Goal: Task Accomplishment & Management: Use online tool/utility

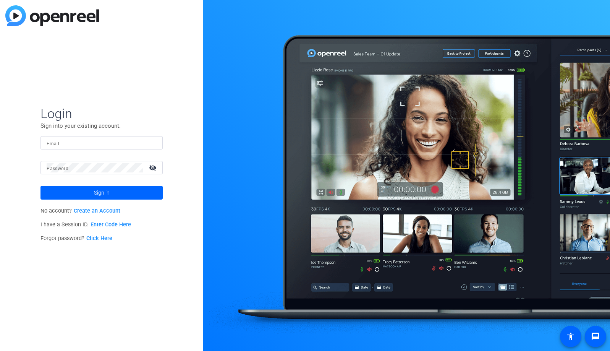
click at [143, 139] on input "Email" at bounding box center [102, 142] width 110 height 9
click at [152, 143] on img at bounding box center [150, 142] width 5 height 9
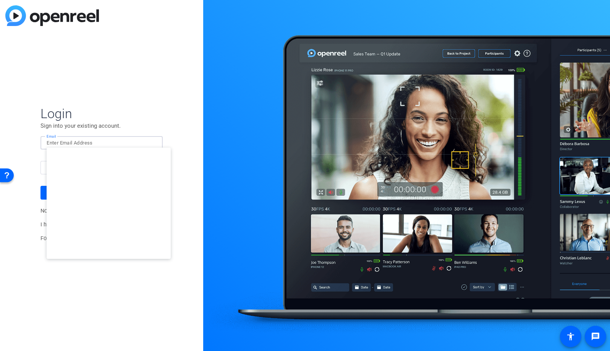
type input "studiosupport@openreel.com"
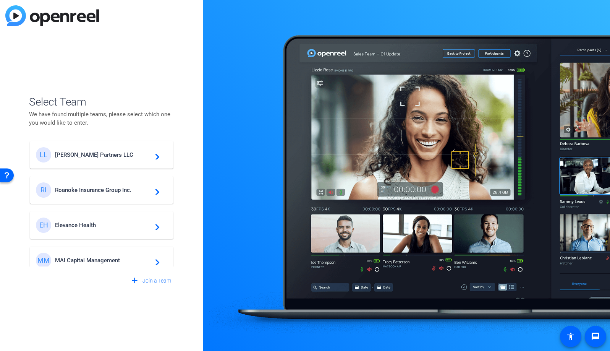
scroll to position [2, 0]
click at [119, 227] on div "EH Elevance Health navigate_next" at bounding box center [101, 223] width 131 height 15
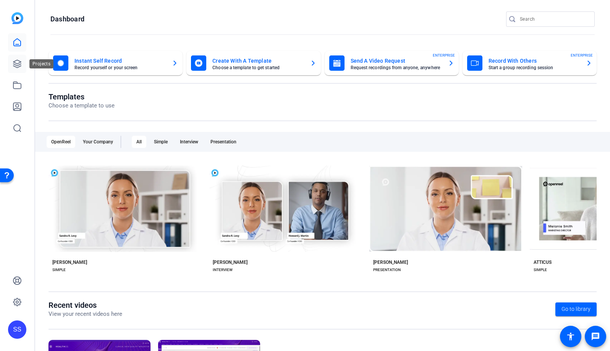
click at [16, 63] on icon at bounding box center [17, 64] width 8 height 8
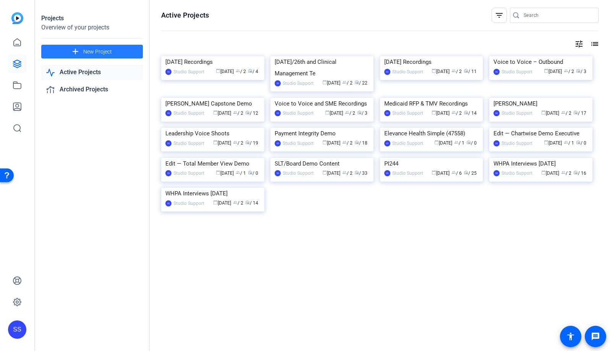
click at [121, 51] on span at bounding box center [92, 51] width 102 height 18
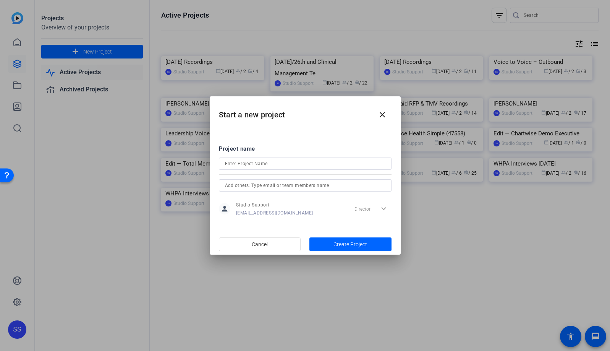
click at [265, 169] on div at bounding box center [305, 163] width 161 height 12
type input "September 24, 2025 Recordings"
click at [349, 185] on input "text" at bounding box center [305, 185] width 161 height 9
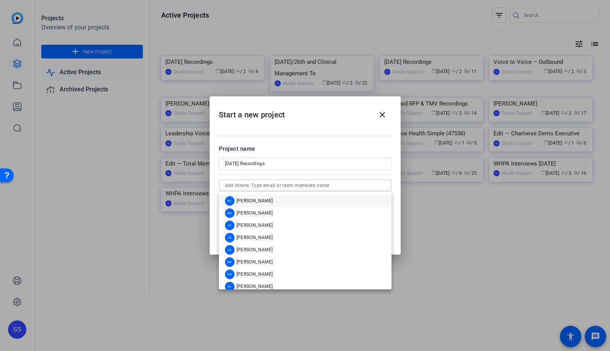
click at [345, 197] on mat-option "BC Blake Cole" at bounding box center [305, 201] width 173 height 12
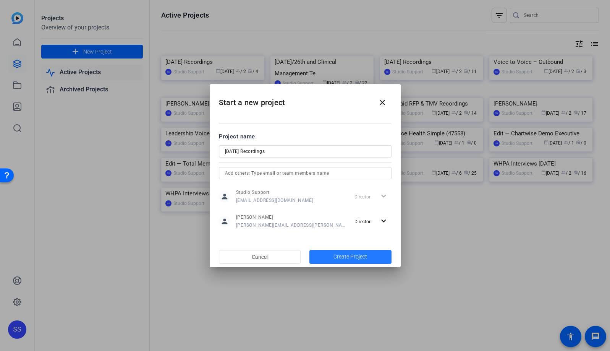
click at [367, 257] on span "button" at bounding box center [351, 257] width 82 height 18
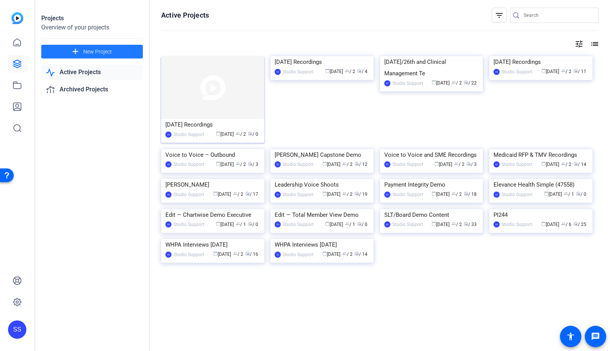
click at [216, 86] on img at bounding box center [212, 87] width 103 height 63
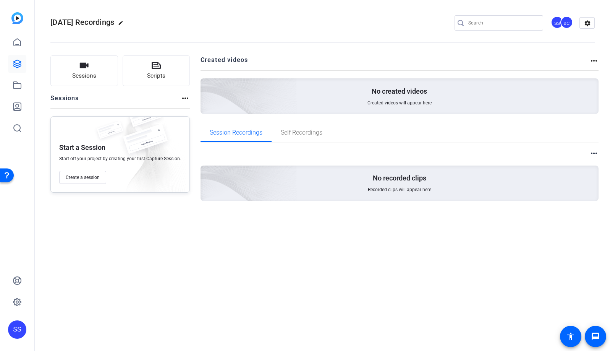
click at [430, 299] on div "September 24, 2025 Recordings edit SS BC settings Sessions Scripts Sessions mor…" at bounding box center [322, 175] width 575 height 351
click at [96, 175] on span "Create a session" at bounding box center [83, 177] width 34 height 6
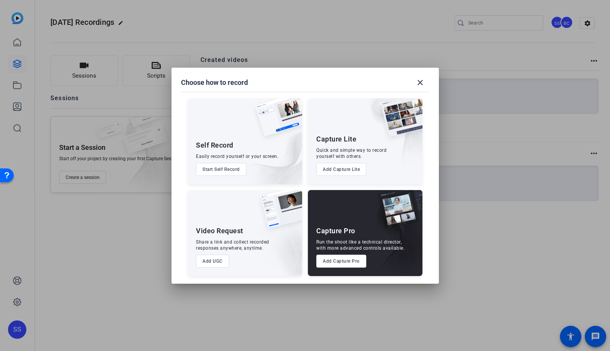
click at [355, 260] on button "Add Capture Pro" at bounding box center [342, 261] width 50 height 13
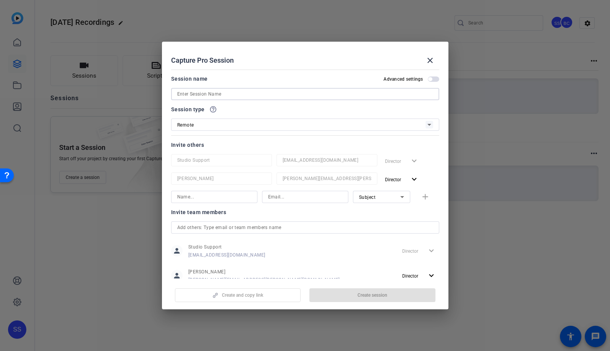
click at [250, 95] on input at bounding box center [305, 93] width 256 height 9
paste input "HIP Migration Success"
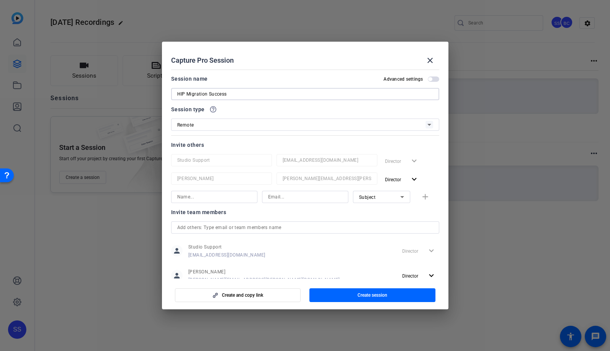
click at [177, 93] on input "HIP Migration Success" at bounding box center [305, 93] width 256 height 9
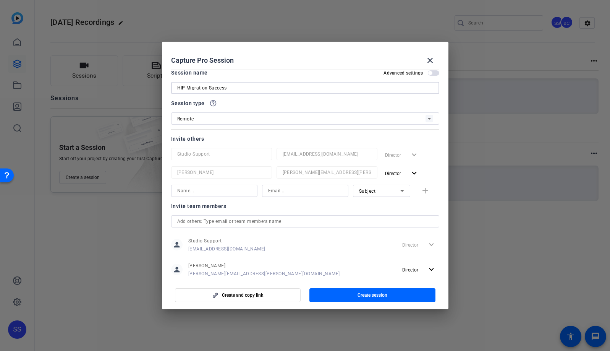
scroll to position [23, 0]
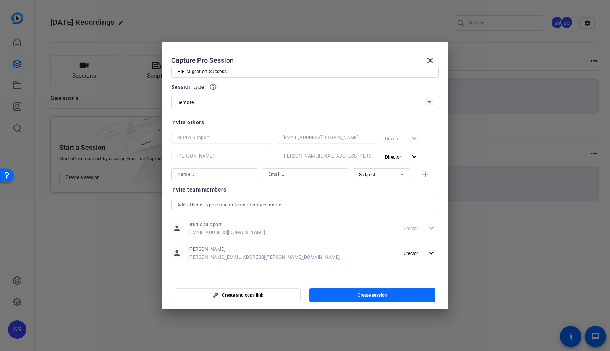
type input "HIP Migration Success"
click at [398, 295] on span "button" at bounding box center [373, 295] width 126 height 18
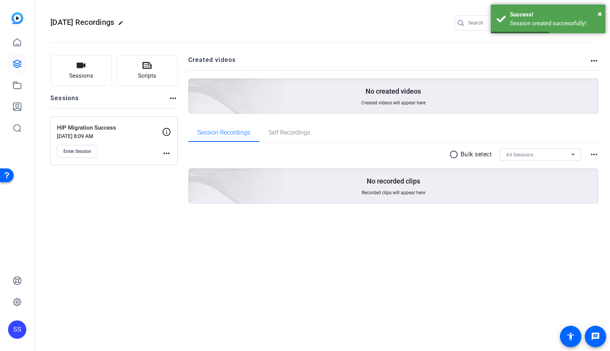
click at [169, 154] on mat-icon "more_horiz" at bounding box center [166, 153] width 9 height 9
click at [133, 152] on div at bounding box center [305, 175] width 610 height 351
click at [94, 152] on button "Enter Session" at bounding box center [77, 151] width 41 height 13
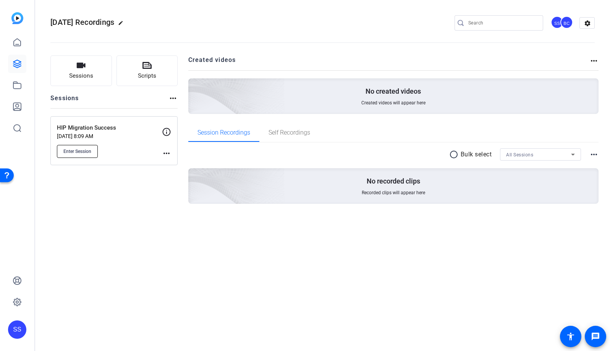
click at [75, 152] on span "Enter Session" at bounding box center [77, 151] width 28 height 6
click at [93, 154] on button "Enter Session" at bounding box center [77, 151] width 41 height 13
click at [80, 151] on span "Enter Session" at bounding box center [77, 151] width 28 height 6
click at [19, 333] on div "SS" at bounding box center [17, 329] width 18 height 18
click at [91, 325] on mat-icon "logout" at bounding box center [88, 322] width 9 height 9
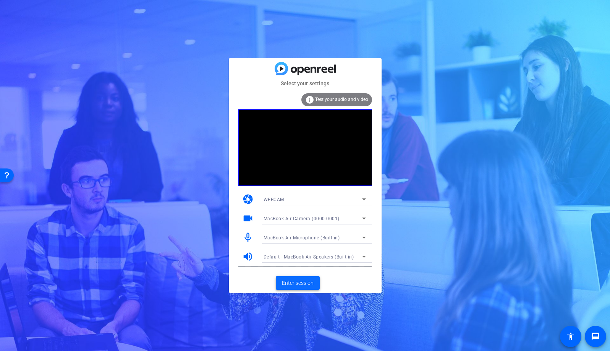
click at [307, 279] on span "Enter session" at bounding box center [298, 283] width 32 height 8
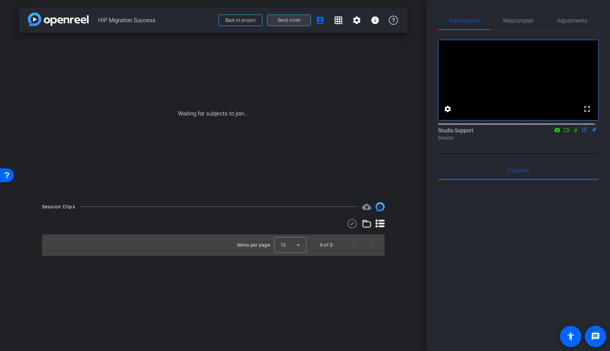
click at [303, 18] on span at bounding box center [289, 20] width 43 height 18
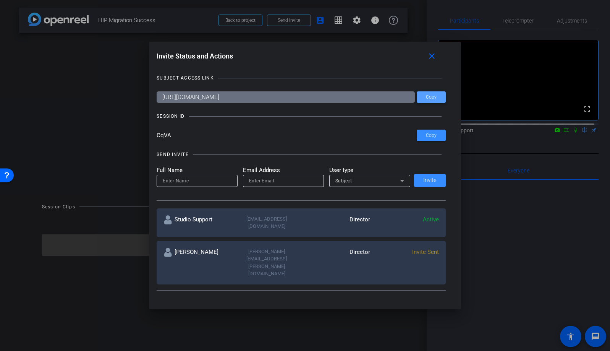
click at [433, 96] on span "Copy" at bounding box center [431, 97] width 11 height 6
click at [433, 135] on span "Copy" at bounding box center [431, 136] width 11 height 6
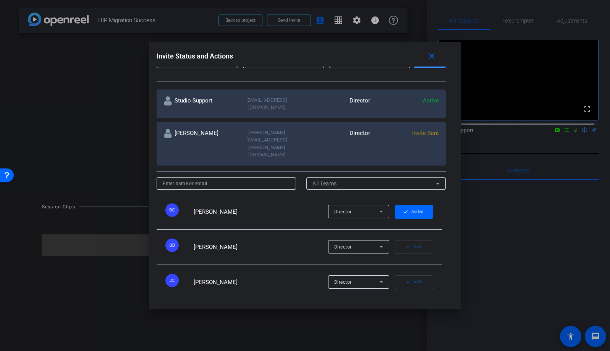
scroll to position [141, 0]
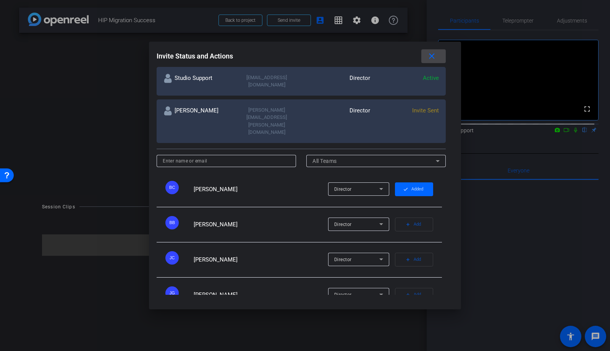
click at [435, 55] on mat-icon "close" at bounding box center [432, 57] width 10 height 10
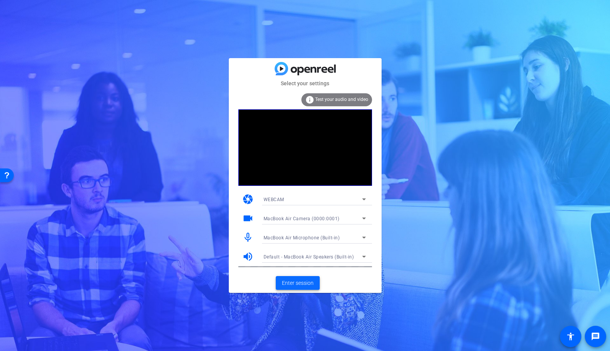
click at [307, 284] on span "Enter session" at bounding box center [298, 283] width 32 height 8
click at [304, 287] on span at bounding box center [298, 283] width 44 height 18
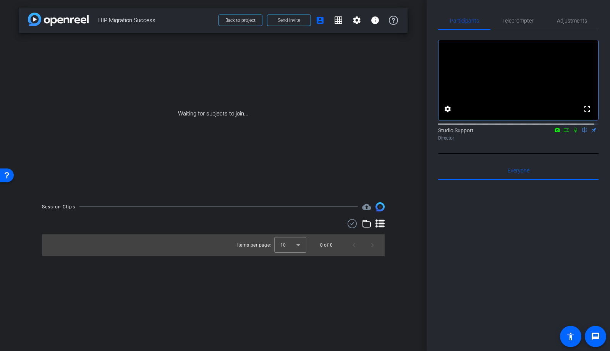
drag, startPoint x: 165, startPoint y: 20, endPoint x: 98, endPoint y: 24, distance: 67.0
click at [98, 24] on span "HIP Migration Success" at bounding box center [156, 20] width 116 height 15
copy span "HIP Migration Success"
